Goal: Transaction & Acquisition: Purchase product/service

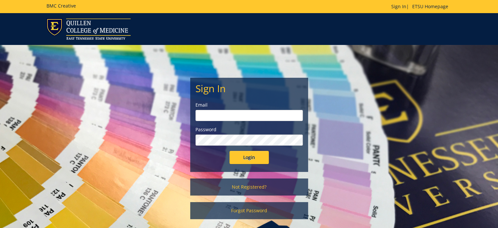
click at [232, 114] on input "email" at bounding box center [249, 115] width 107 height 11
type input "stootsn@etsu.edu"
click at [230, 151] on input "Login" at bounding box center [249, 157] width 39 height 13
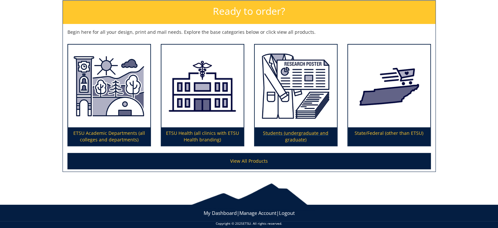
scroll to position [105, 0]
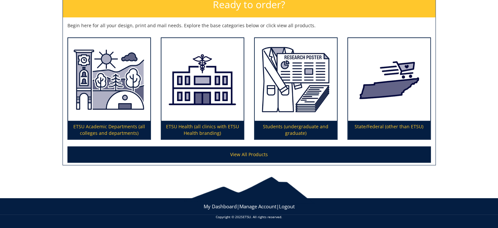
click at [35, 55] on div "Welcome to the BMC Creative StoreFront! Ready to order? Begin here for all your…" at bounding box center [249, 66] width 498 height 200
click at [38, 55] on div "Welcome to the BMC Creative StoreFront! Ready to order? Begin here for all your…" at bounding box center [249, 66] width 498 height 200
click at [120, 190] on div at bounding box center [249, 186] width 498 height 27
click at [37, 141] on div "Welcome to the BMC Creative StoreFront! Ready to order? Begin here for all your…" at bounding box center [249, 66] width 498 height 200
click at [36, 179] on div at bounding box center [249, 186] width 498 height 27
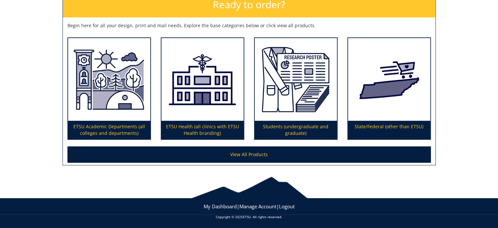
click at [34, 194] on div at bounding box center [249, 186] width 498 height 27
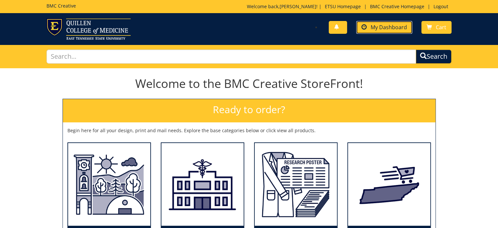
click at [374, 28] on span "My Dashboard" at bounding box center [389, 27] width 36 height 7
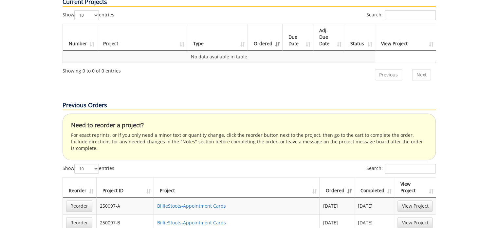
scroll to position [360, 0]
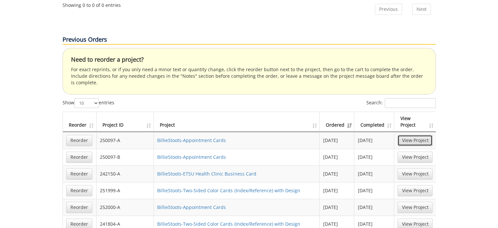
click at [409, 135] on link "View Project" at bounding box center [415, 140] width 35 height 11
click at [203, 154] on link "BillieStoots-Appointment Cards" at bounding box center [191, 157] width 69 height 6
click at [84, 151] on link "Reorder" at bounding box center [79, 156] width 26 height 11
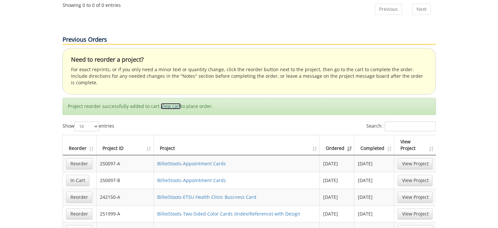
click at [171, 103] on link "View cart" at bounding box center [171, 106] width 20 height 6
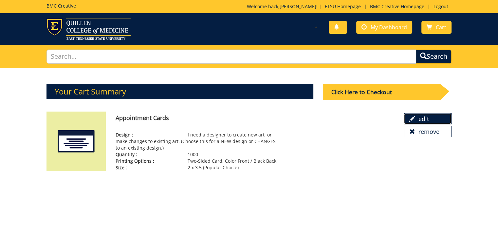
click at [416, 116] on link "edit" at bounding box center [428, 118] width 48 height 11
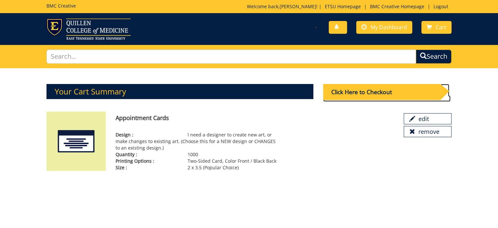
click at [378, 91] on div "Click Here to Checkout" at bounding box center [381, 92] width 117 height 16
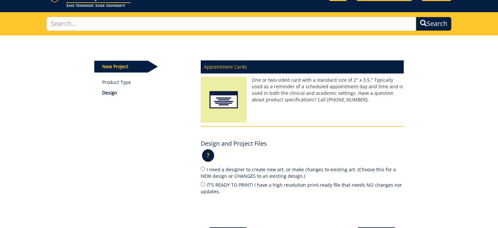
scroll to position [108, 0]
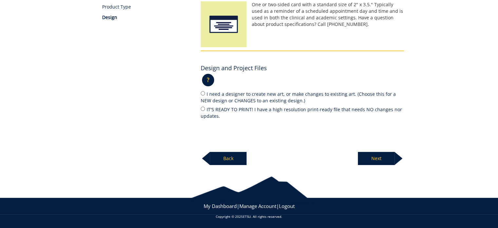
click at [231, 162] on p "Back" at bounding box center [228, 158] width 37 height 13
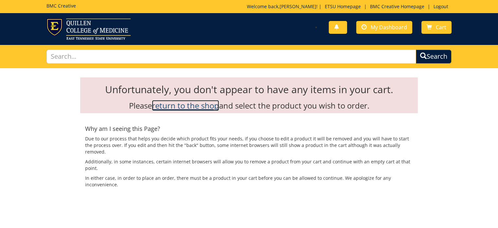
click at [203, 108] on link "return to the shop" at bounding box center [185, 105] width 67 height 11
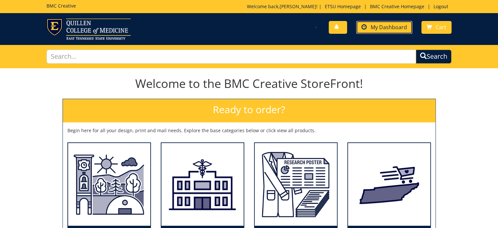
click at [388, 26] on span "My Dashboard" at bounding box center [389, 27] width 36 height 7
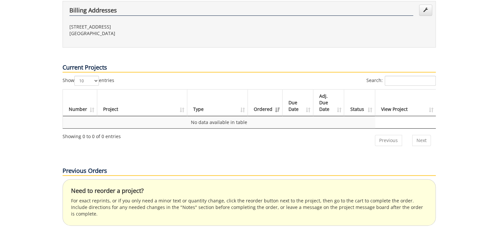
scroll to position [328, 0]
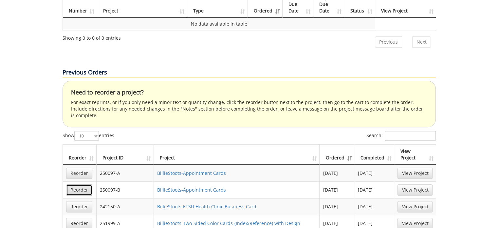
click at [78, 184] on link "Reorder" at bounding box center [79, 189] width 26 height 11
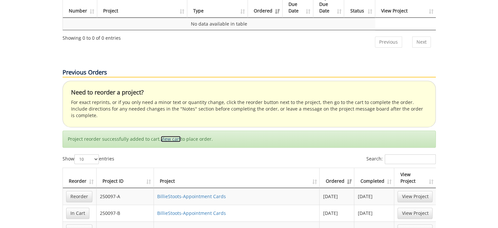
click at [172, 136] on link "View cart" at bounding box center [171, 139] width 20 height 6
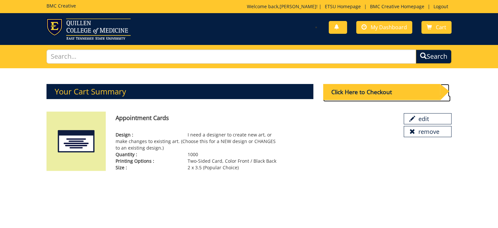
click at [373, 94] on div "Click Here to Checkout" at bounding box center [381, 92] width 117 height 16
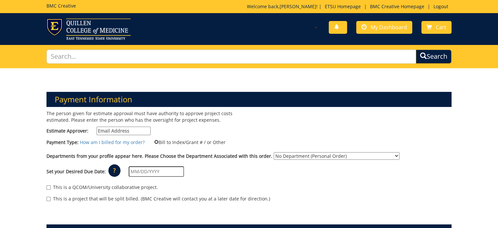
click at [155, 141] on input "Bill to Index/Grant # / or Other" at bounding box center [156, 142] width 4 height 4
radio input "true"
